Goal: Task Accomplishment & Management: Manage account settings

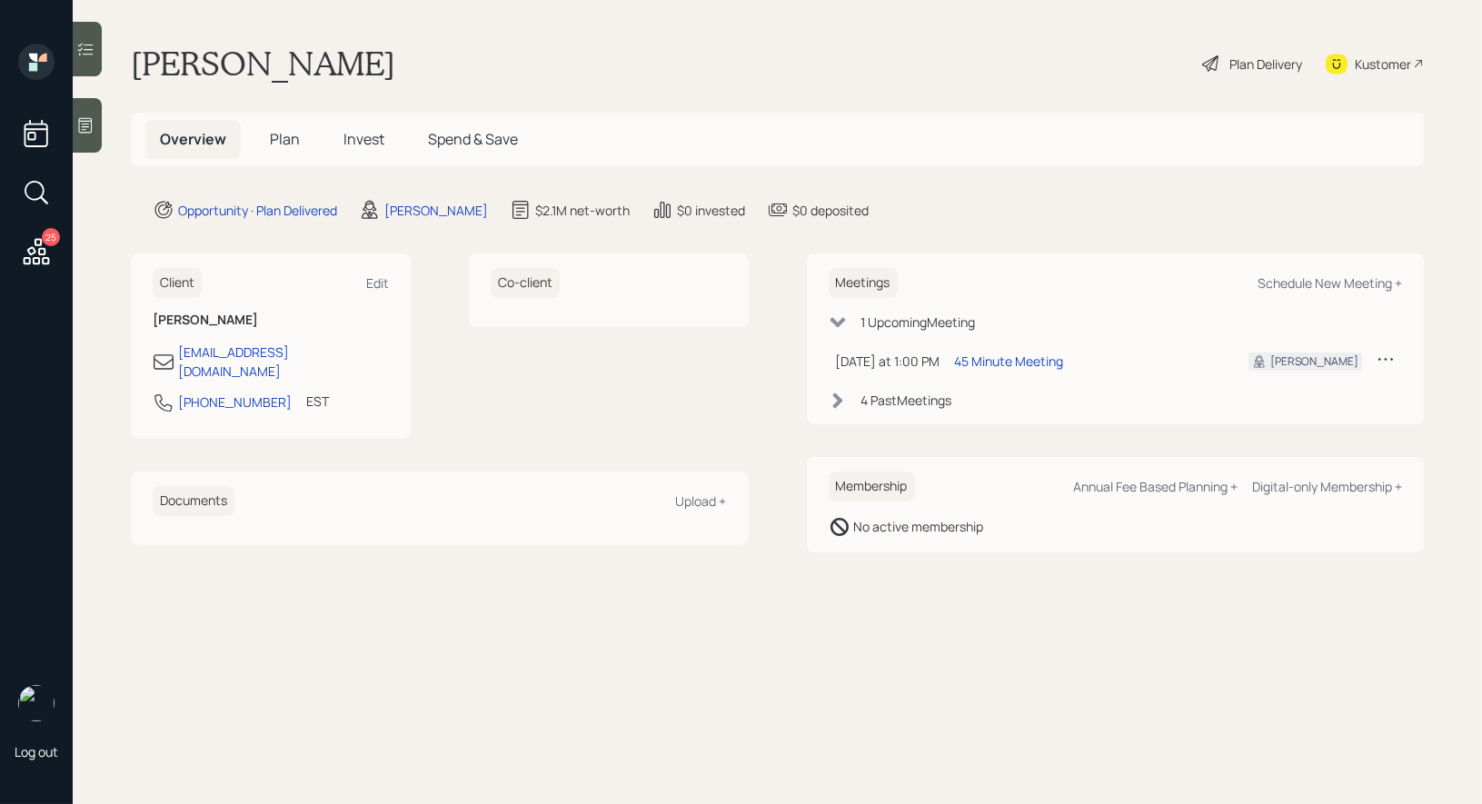
click at [279, 152] on h5 "Plan" at bounding box center [284, 139] width 59 height 39
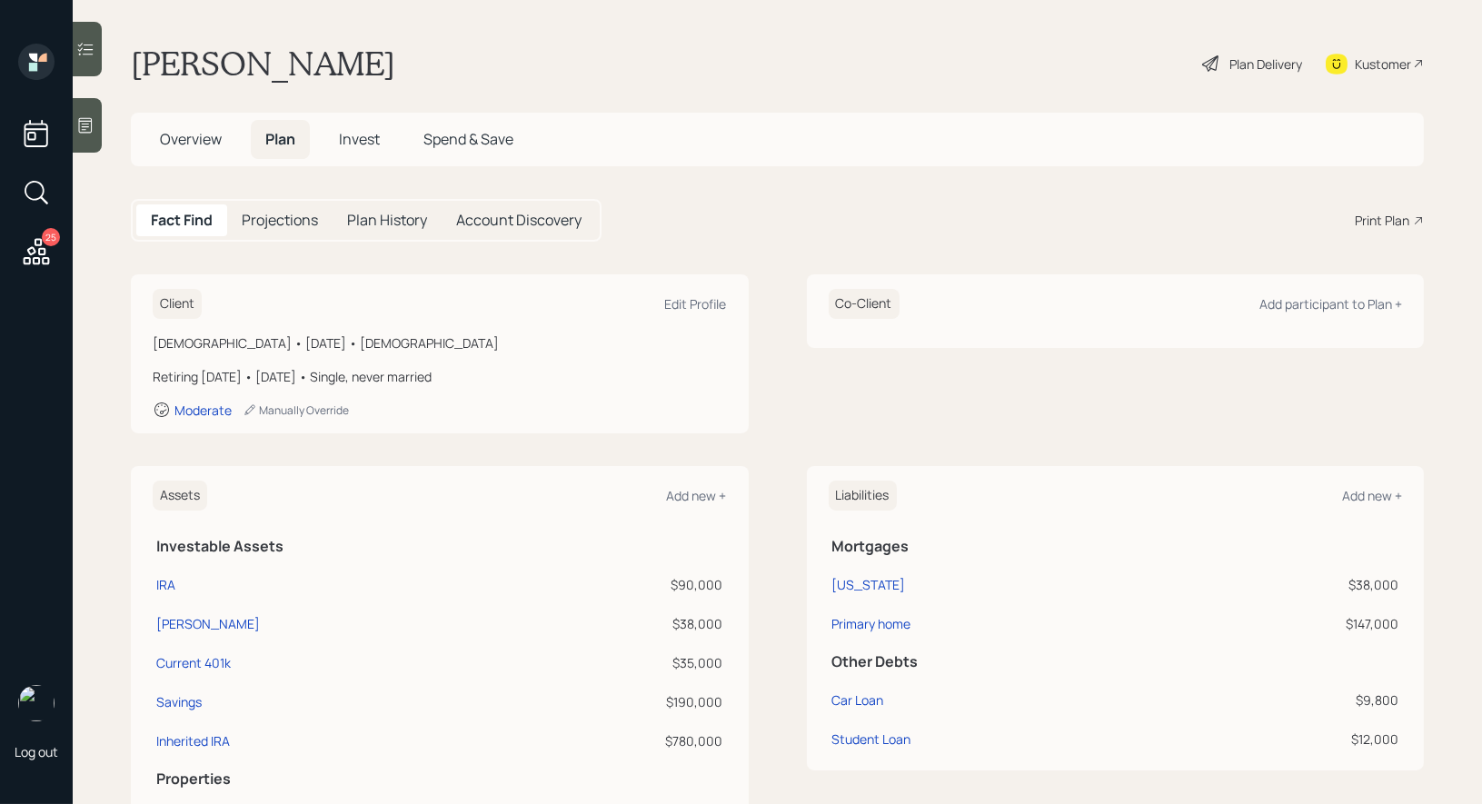
click at [45, 250] on icon at bounding box center [36, 251] width 33 height 33
